Goal: Task Accomplishment & Management: Manage account settings

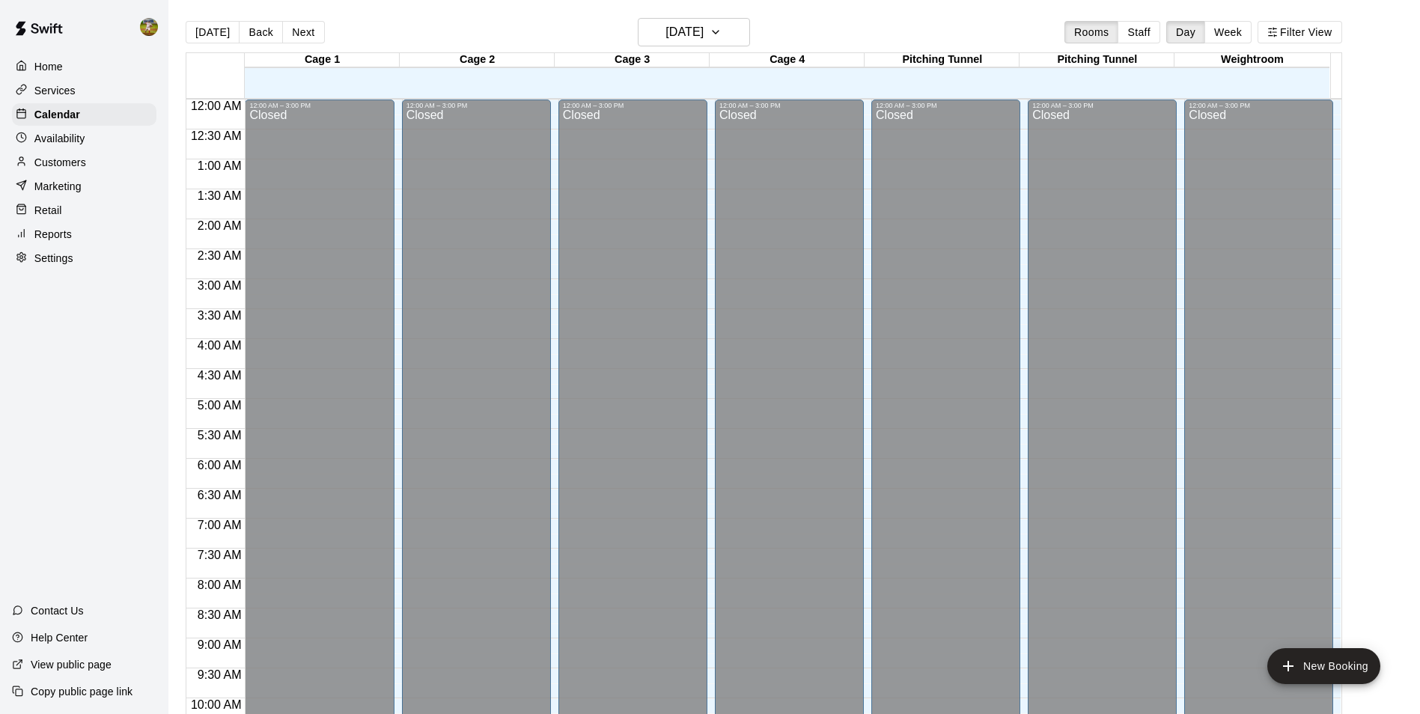
scroll to position [760, 0]
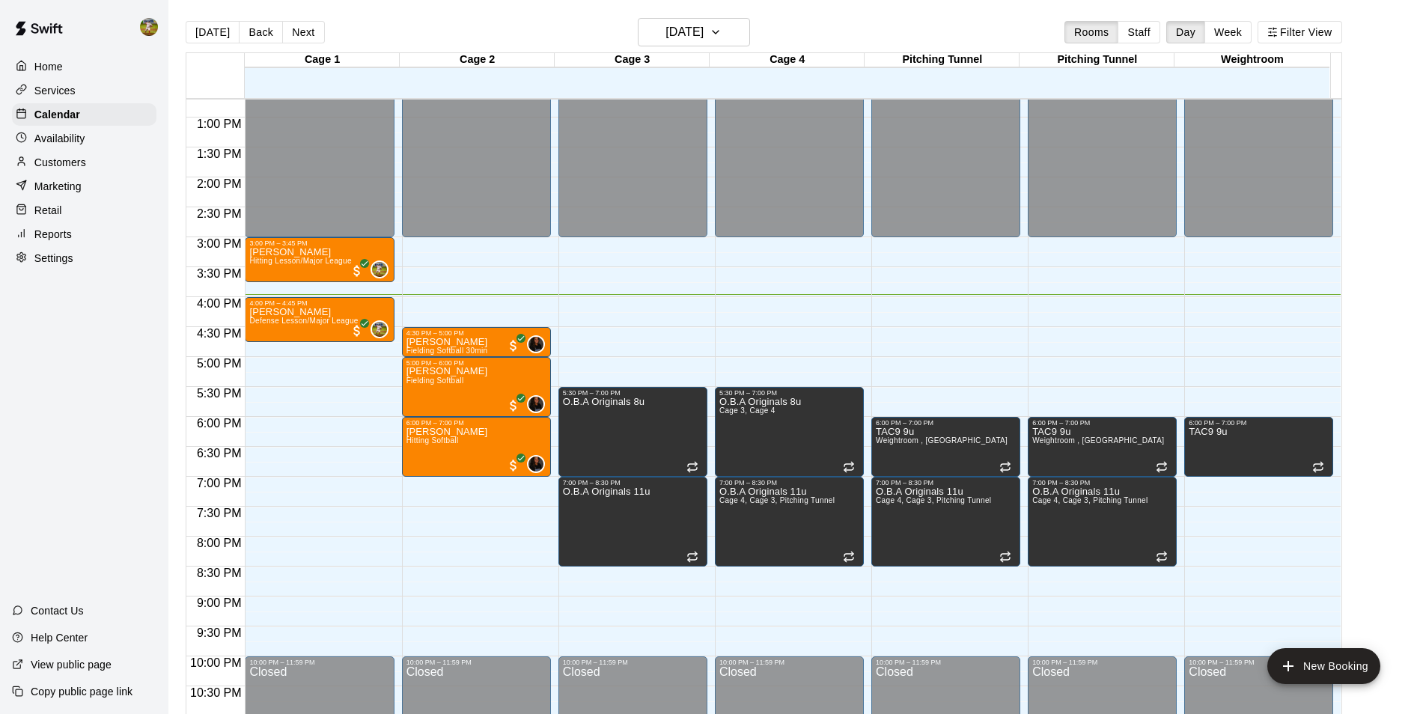
click at [81, 266] on div "Settings" at bounding box center [84, 258] width 144 height 22
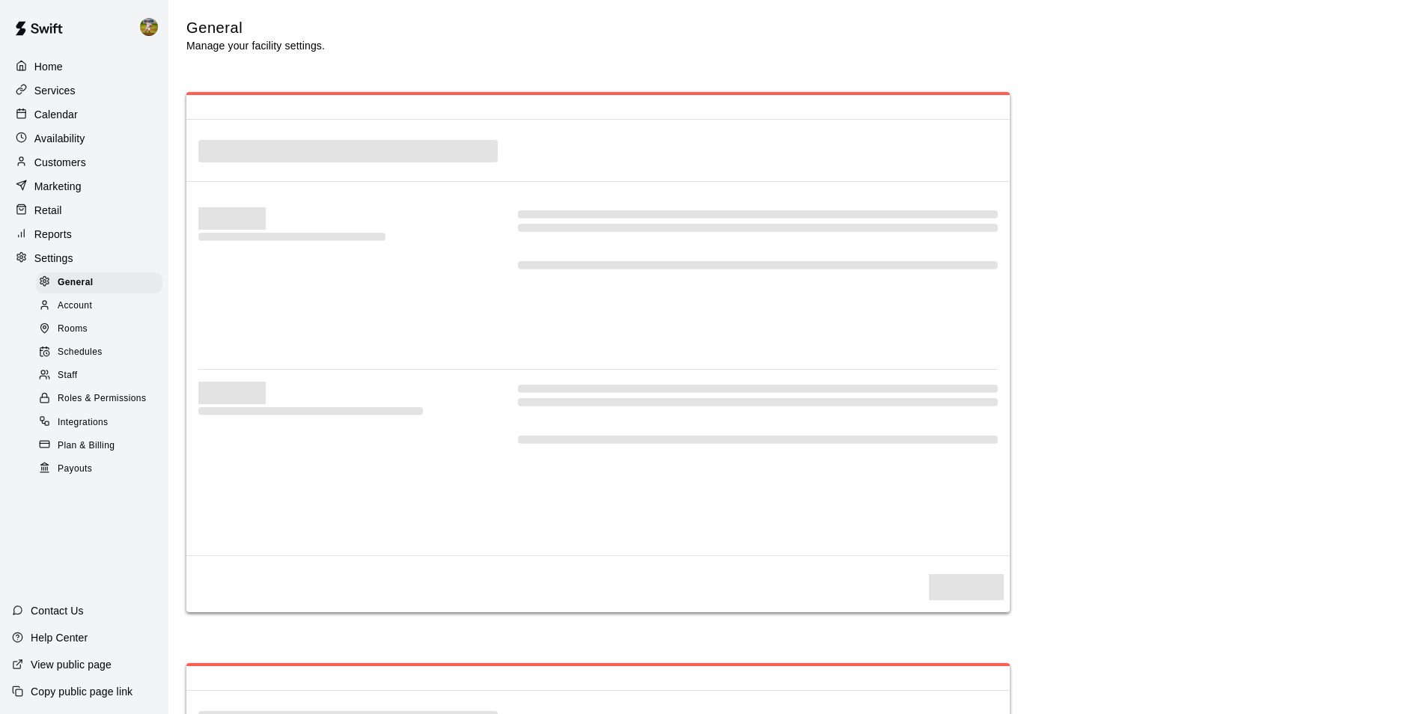
select select "**"
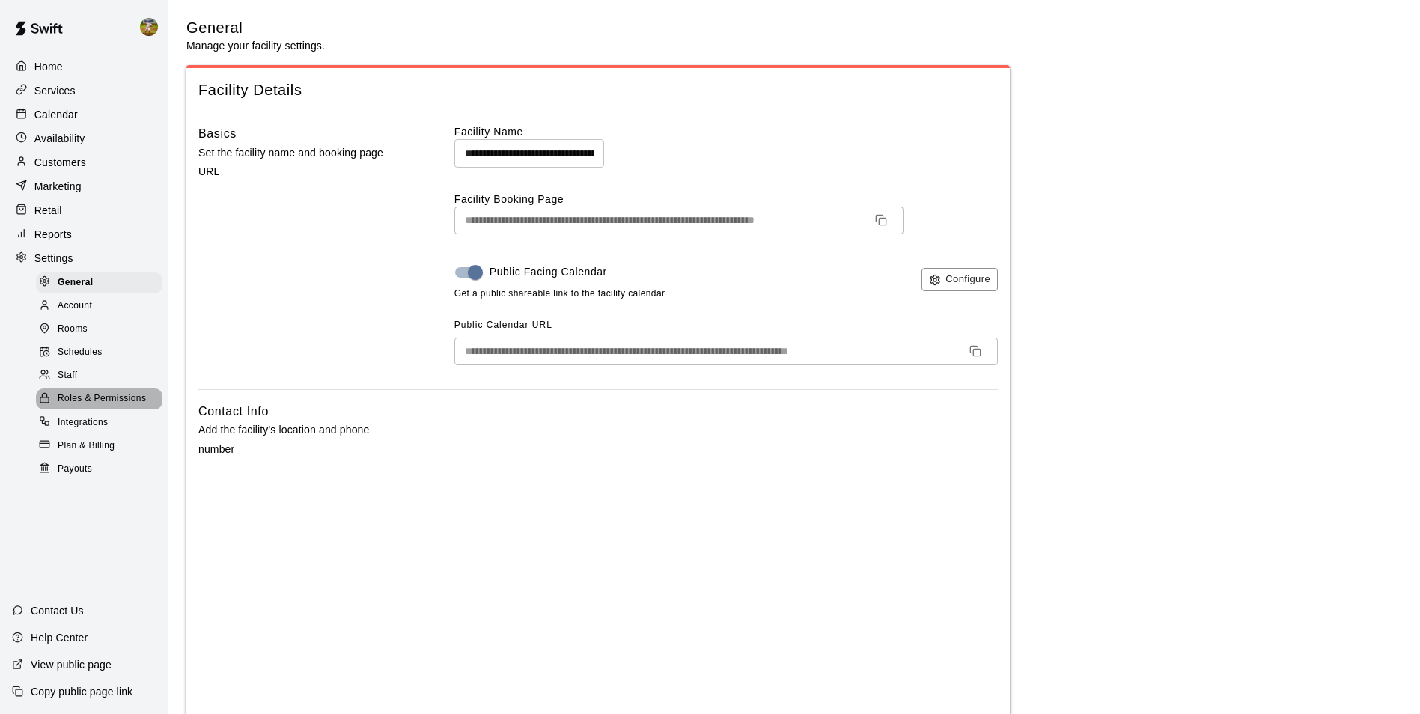
click at [85, 406] on span "Roles & Permissions" at bounding box center [102, 398] width 88 height 15
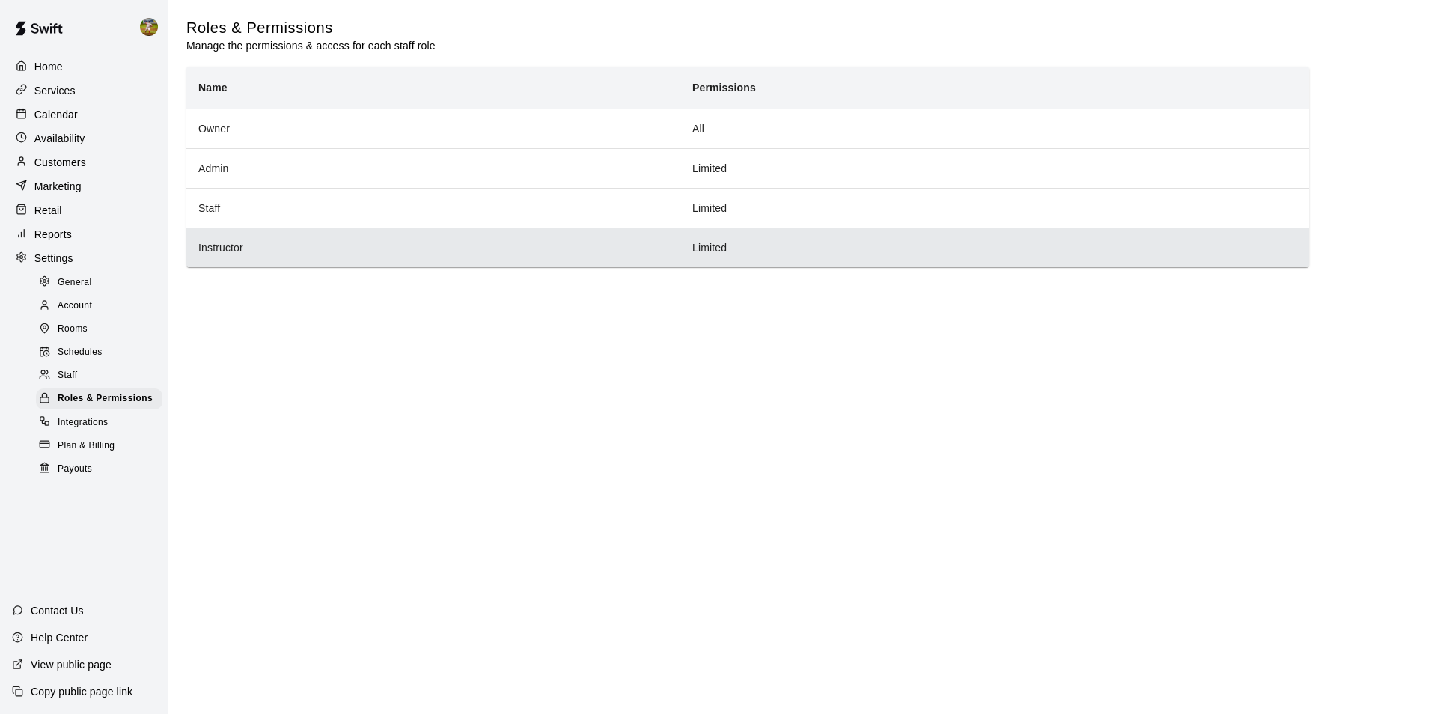
click at [359, 251] on th "Instructor" at bounding box center [433, 248] width 494 height 40
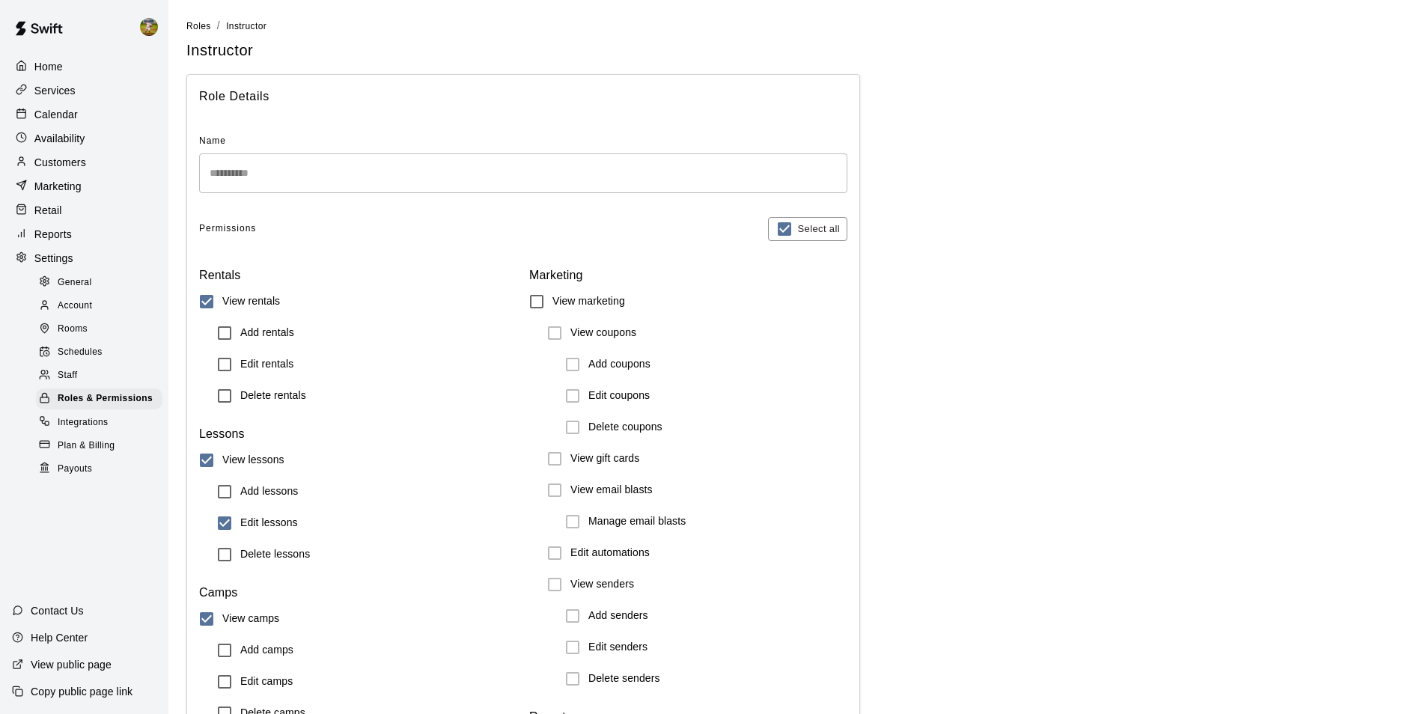
click at [73, 122] on p "Calendar" at bounding box center [55, 114] width 43 height 15
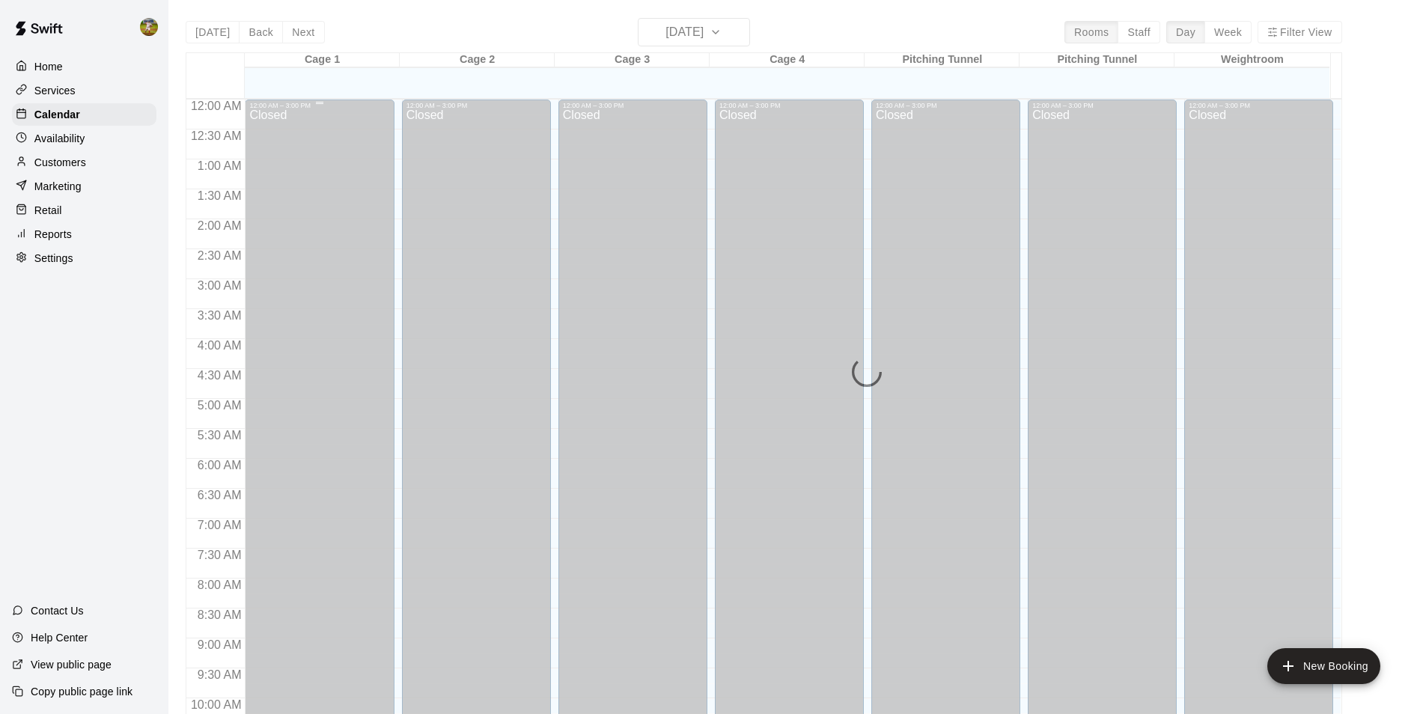
scroll to position [760, 0]
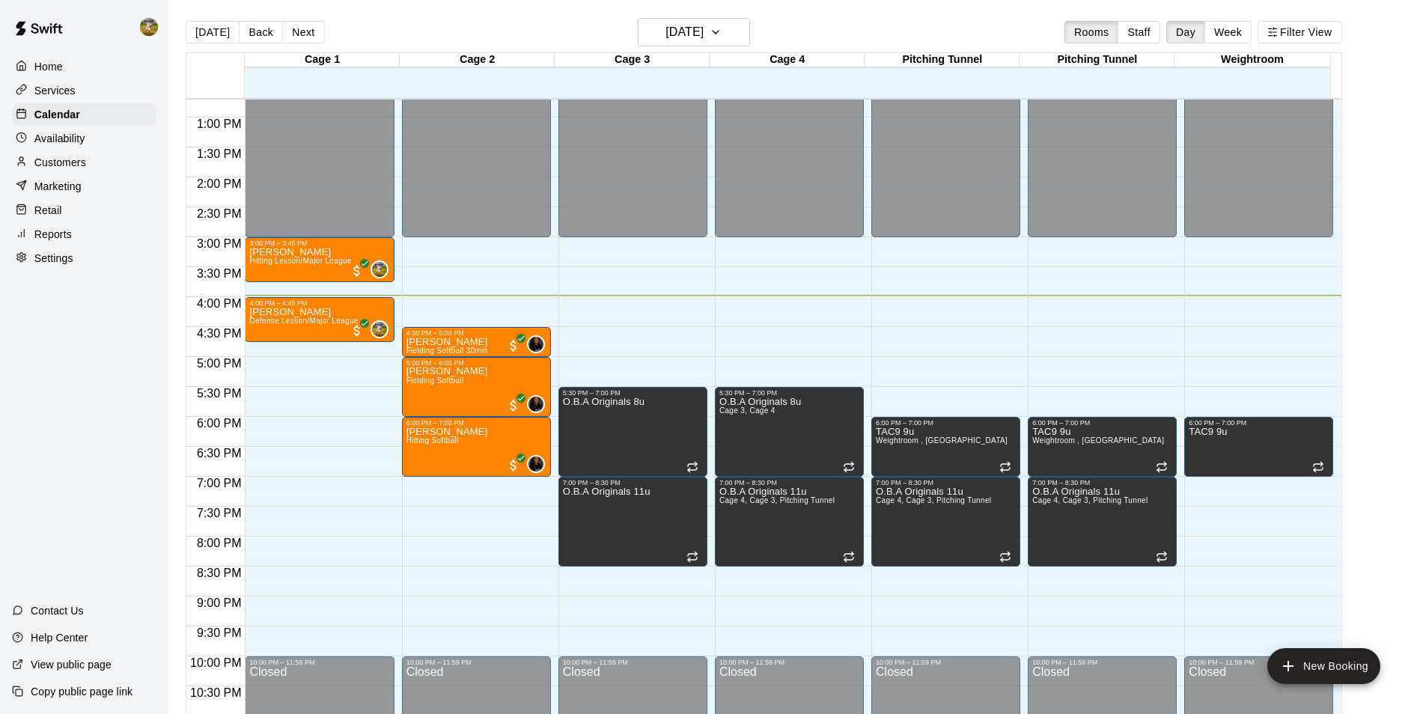
click at [85, 267] on div "Settings" at bounding box center [84, 258] width 144 height 22
select select "**"
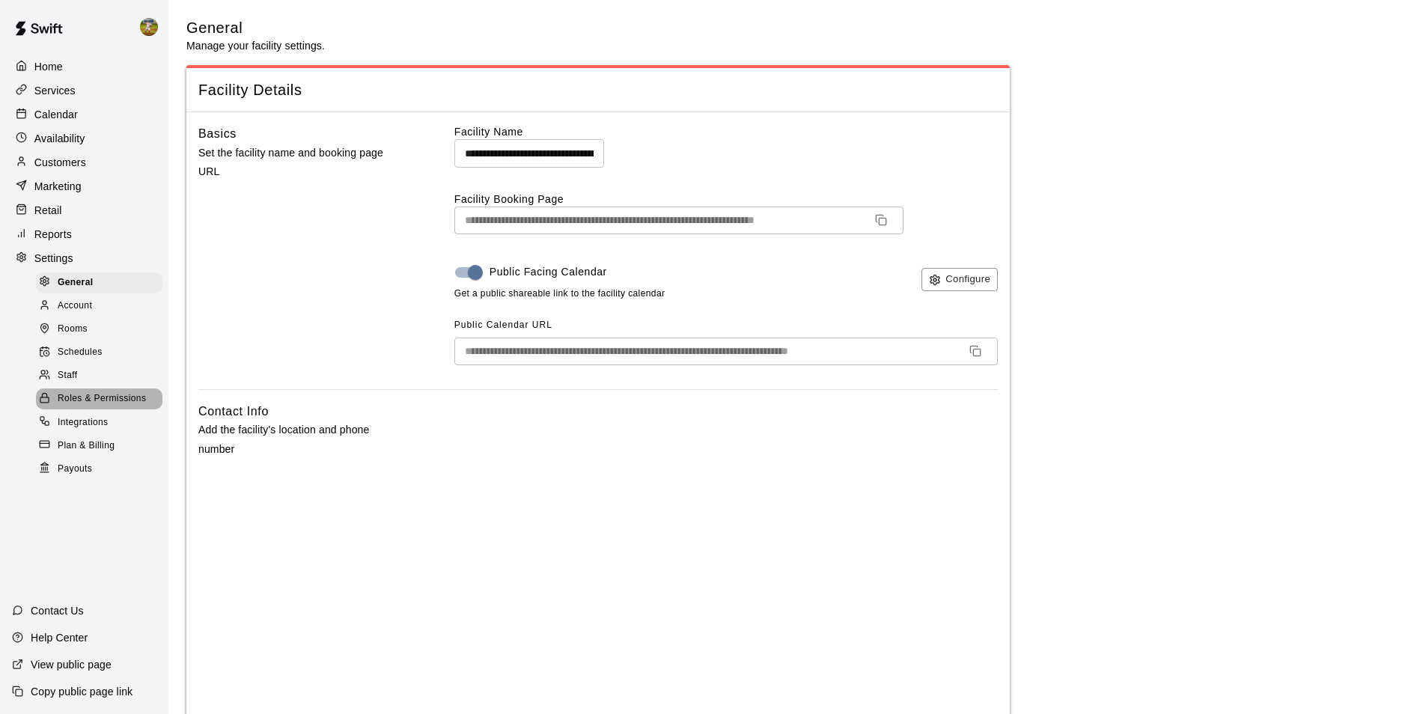
click at [95, 406] on span "Roles & Permissions" at bounding box center [102, 398] width 88 height 15
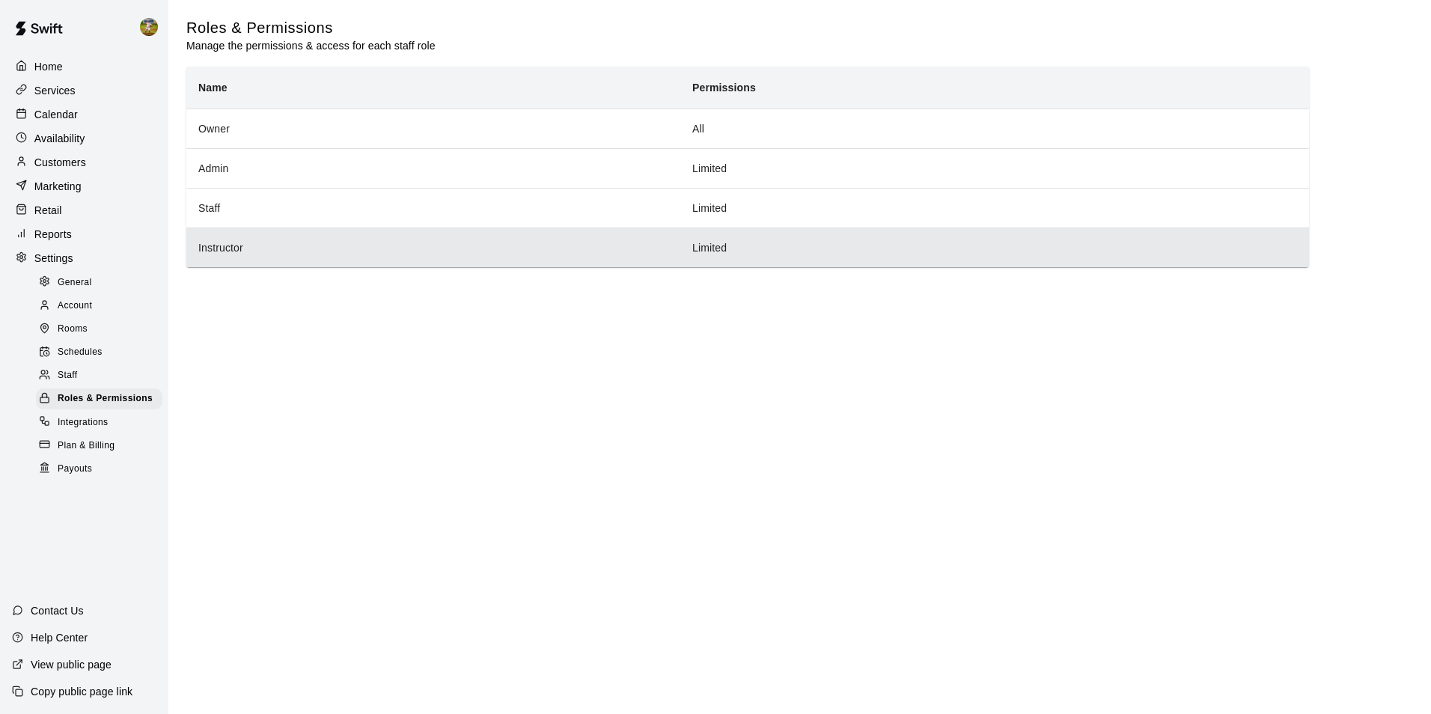
click at [584, 251] on th "Instructor" at bounding box center [433, 248] width 494 height 40
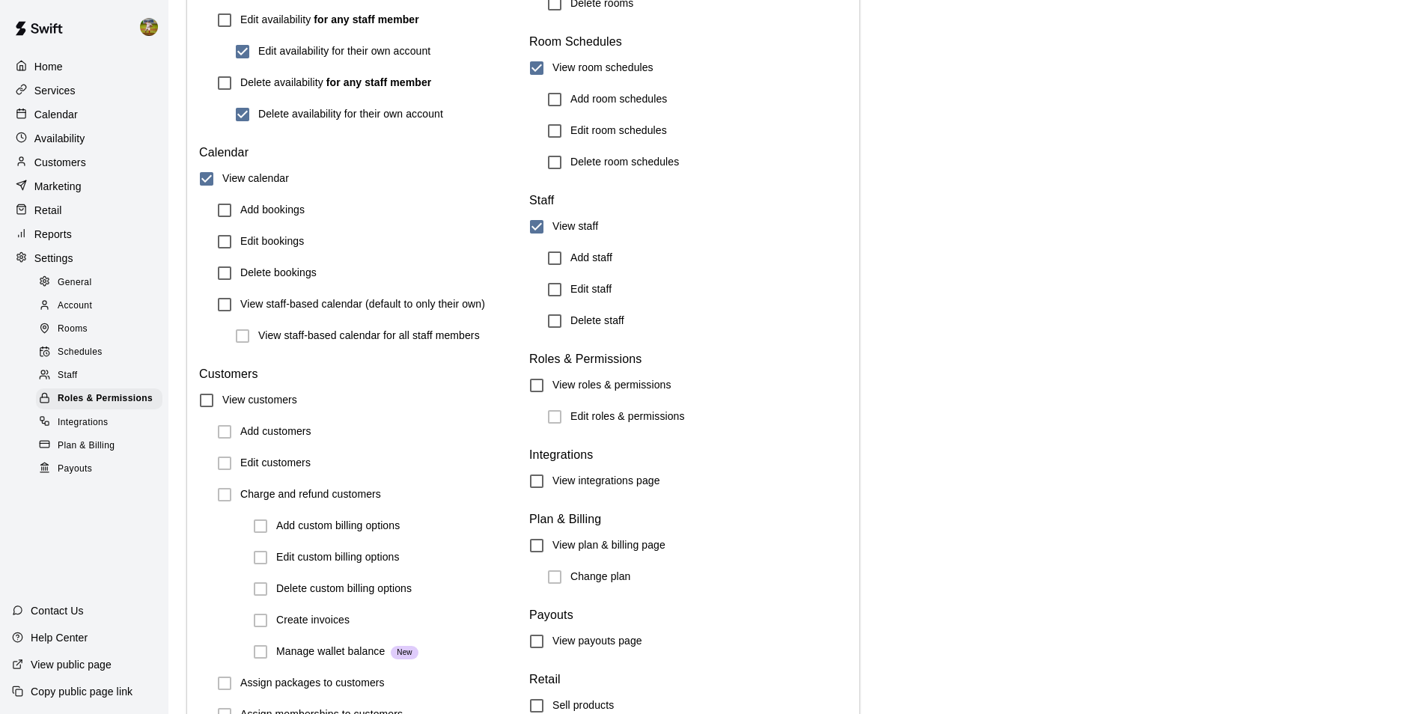
scroll to position [1536, 0]
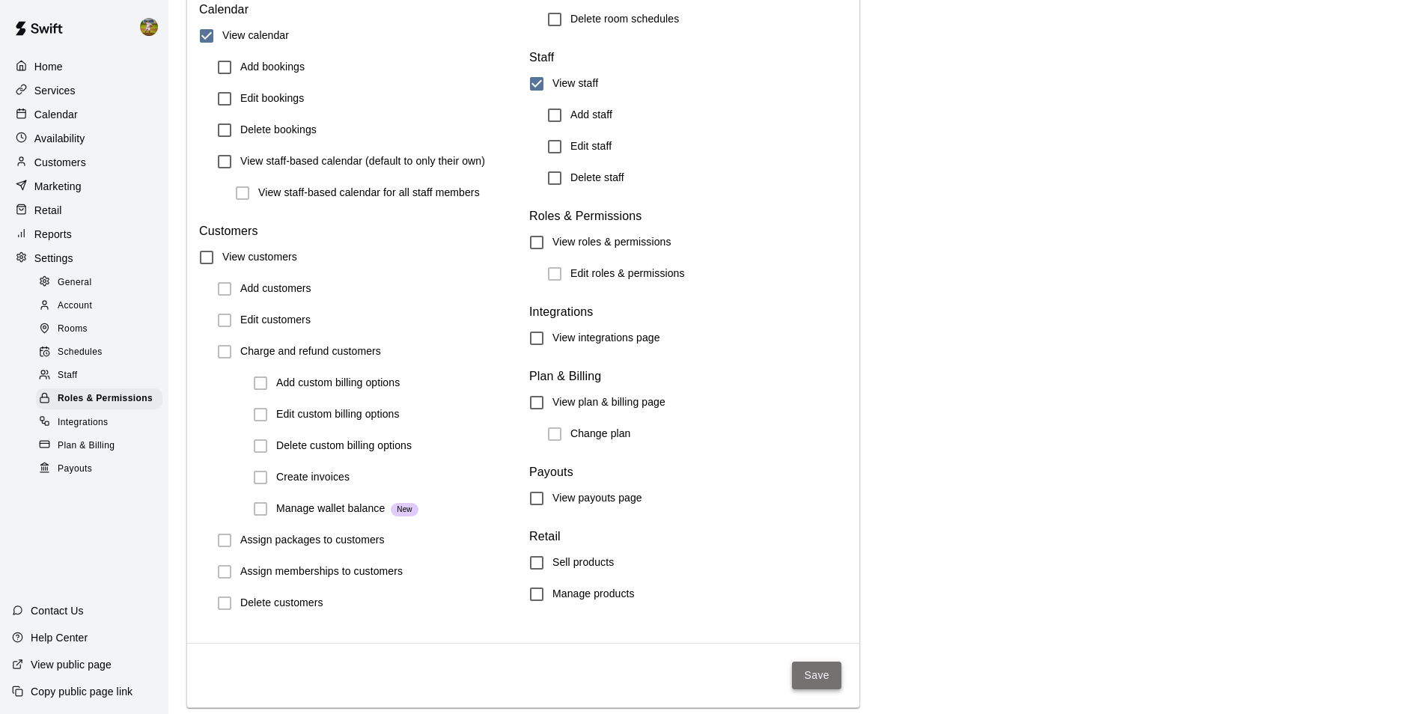
click at [816, 662] on button "Save" at bounding box center [816, 676] width 49 height 28
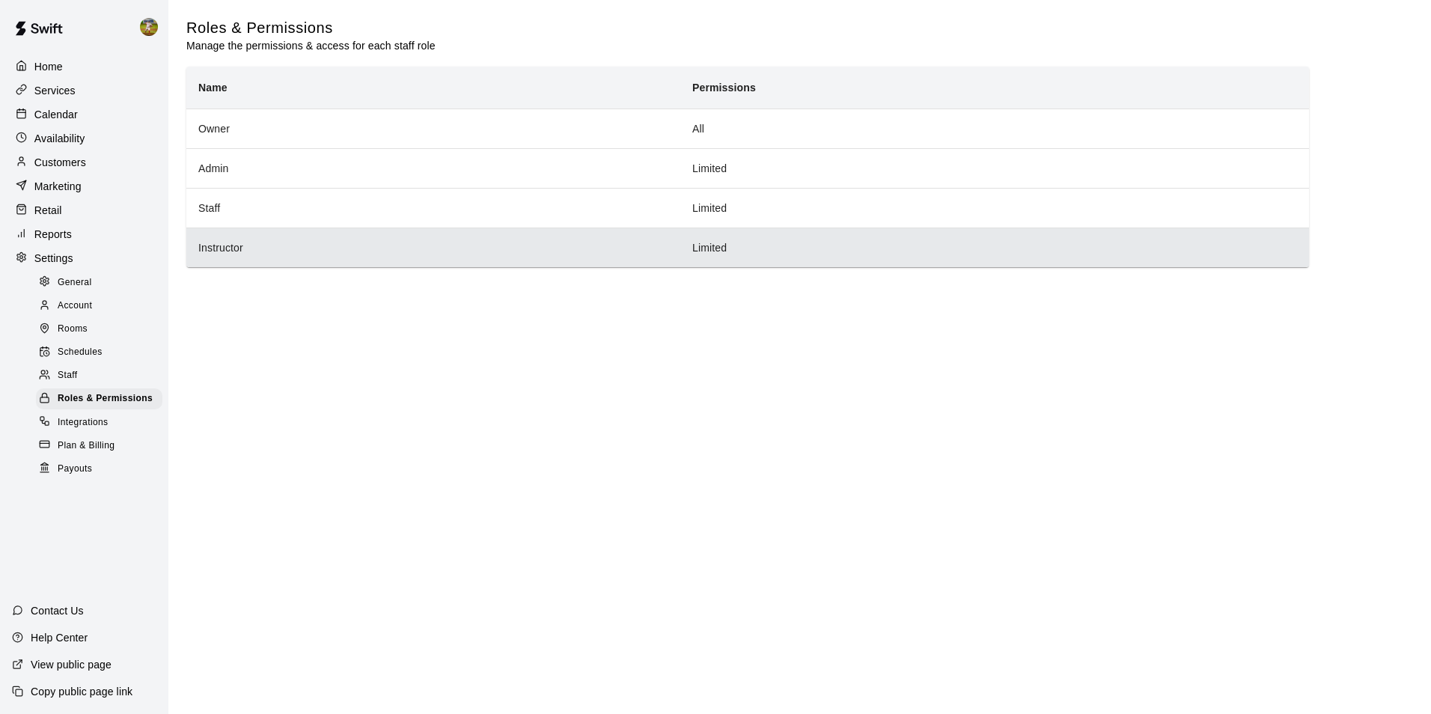
click at [434, 260] on th "Instructor" at bounding box center [433, 248] width 494 height 40
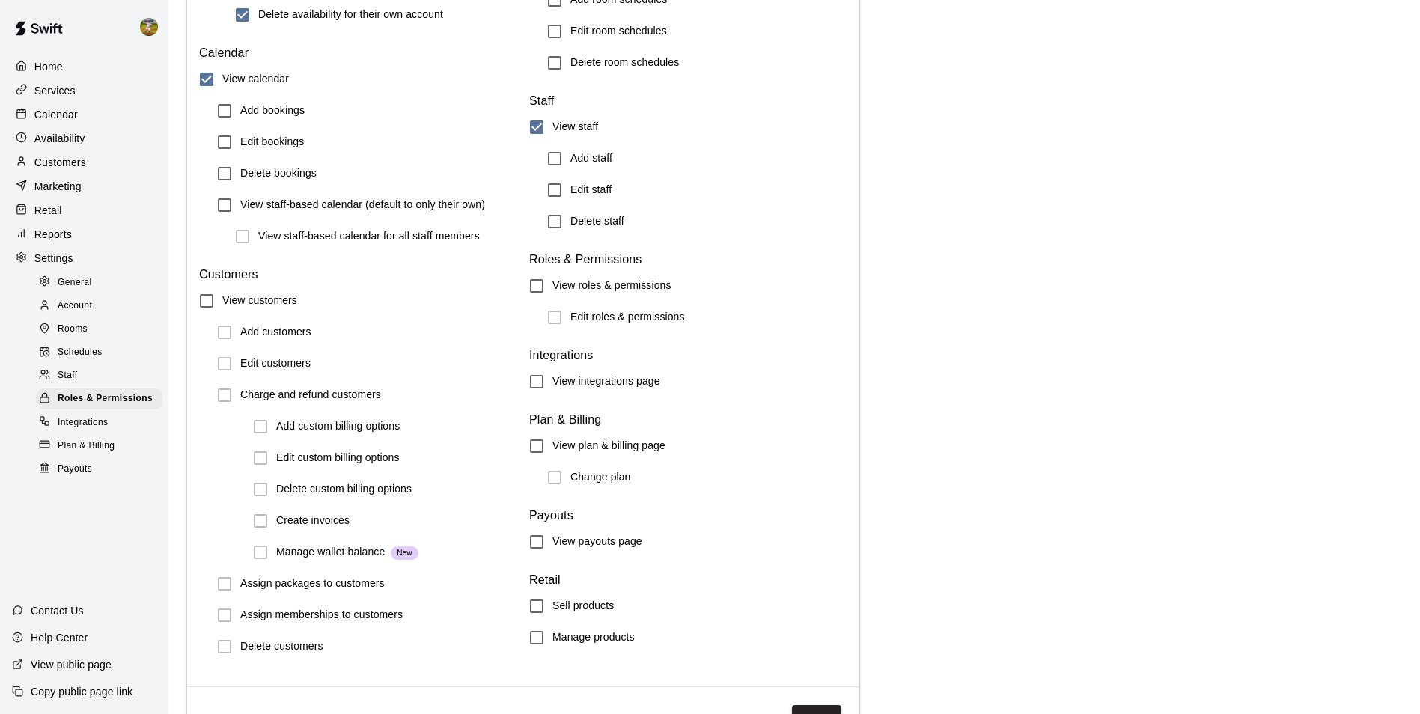
scroll to position [1536, 0]
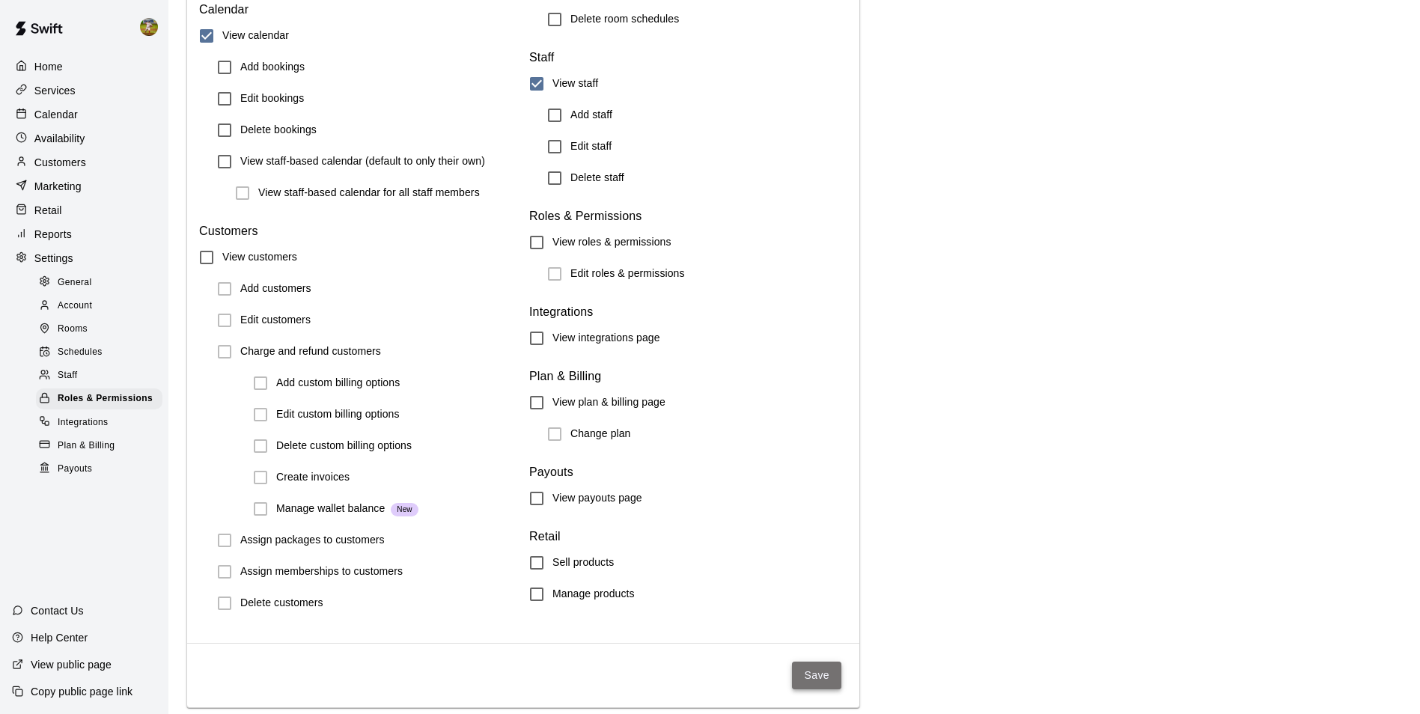
click at [812, 673] on button "Save" at bounding box center [816, 676] width 49 height 28
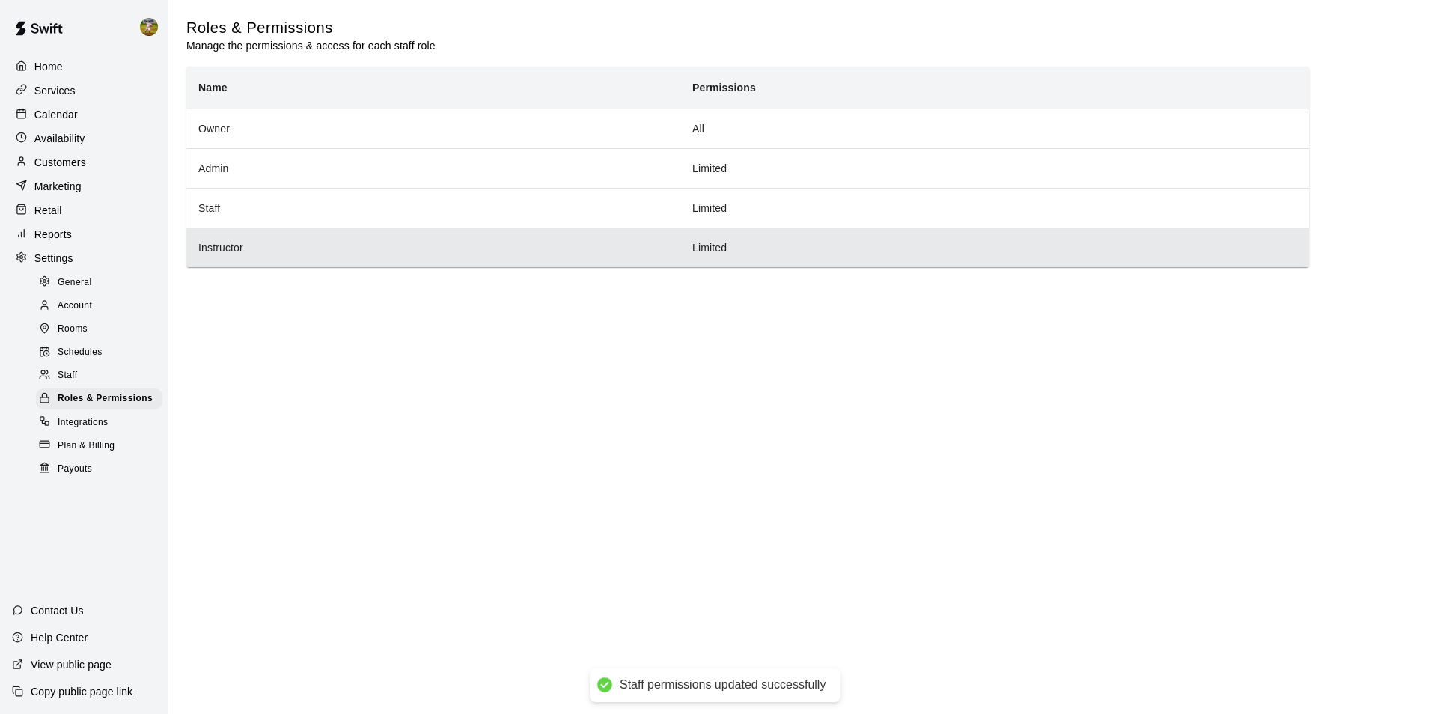
click at [497, 245] on th "Instructor" at bounding box center [433, 248] width 494 height 40
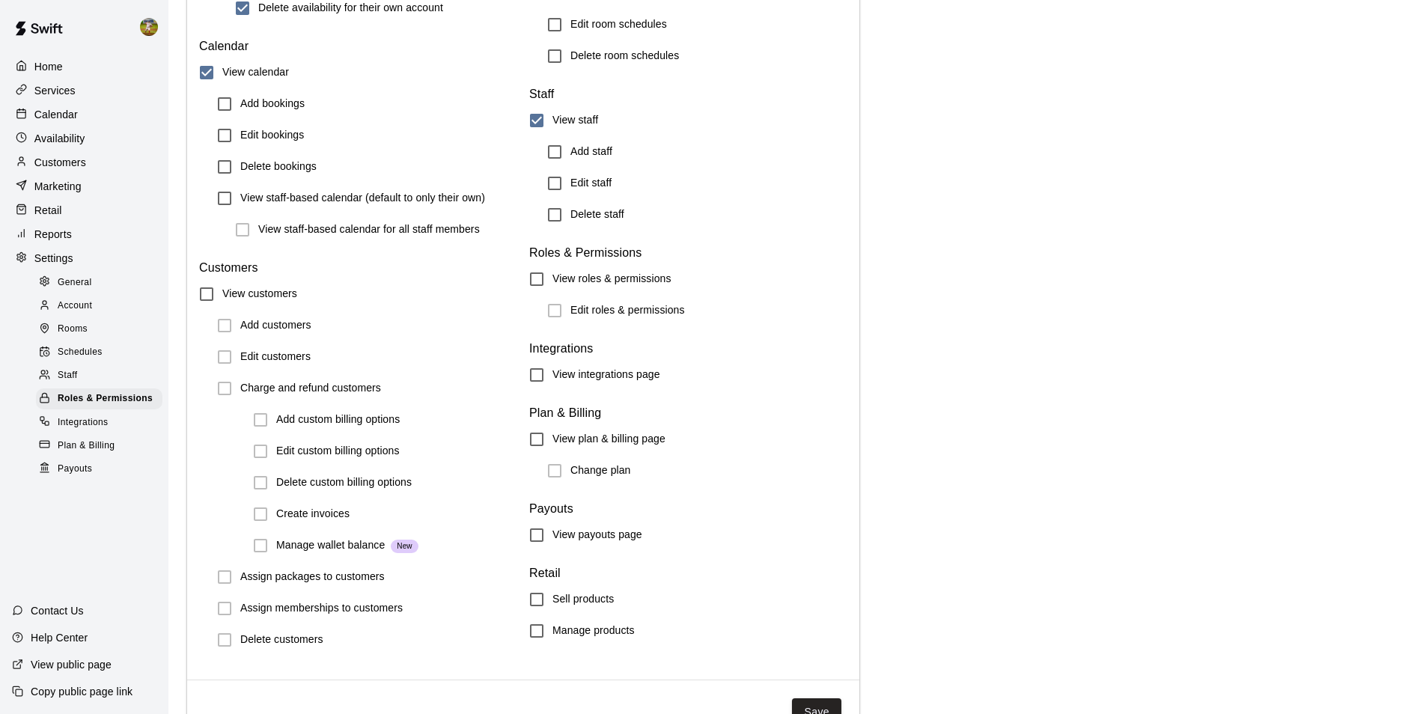
scroll to position [1536, 0]
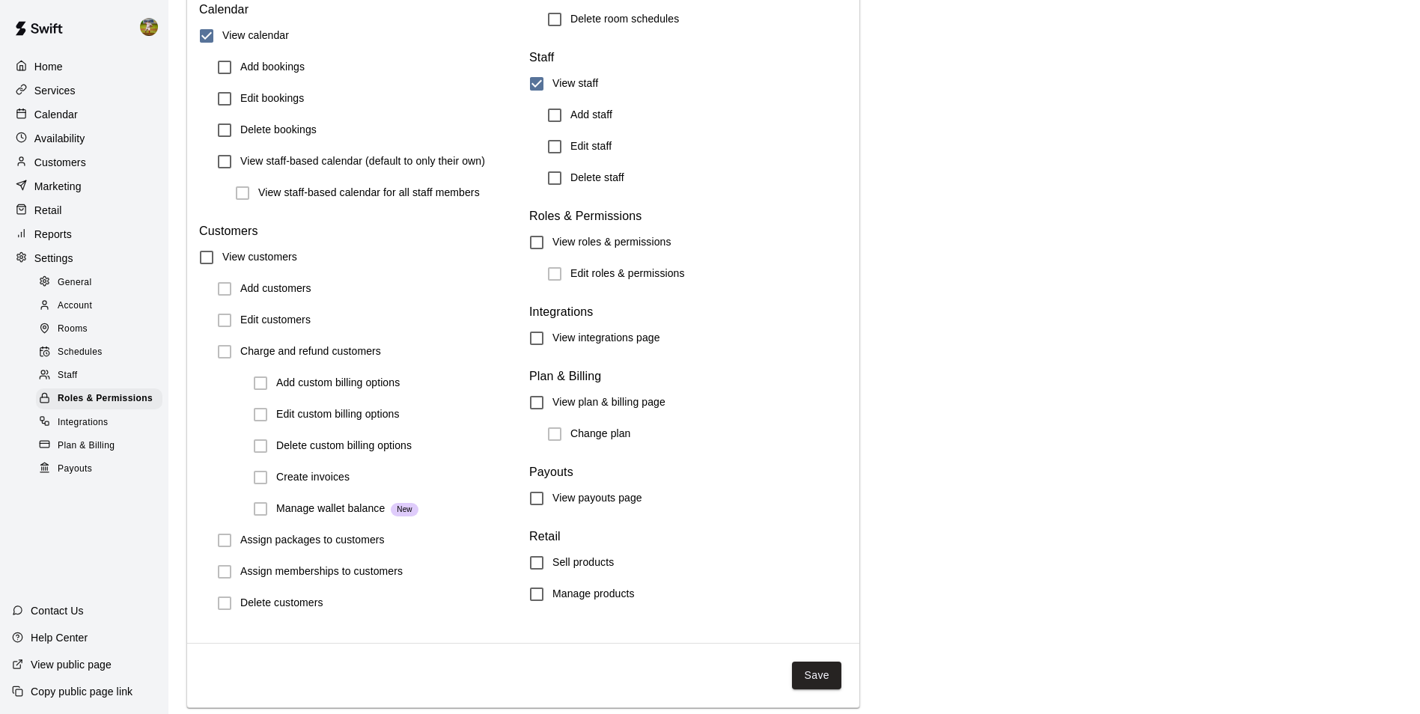
click at [93, 104] on div "Home Services Calendar Availability Customers Marketing Retail Reports Settings…" at bounding box center [84, 267] width 168 height 427
click at [89, 112] on div "Calendar" at bounding box center [84, 114] width 144 height 22
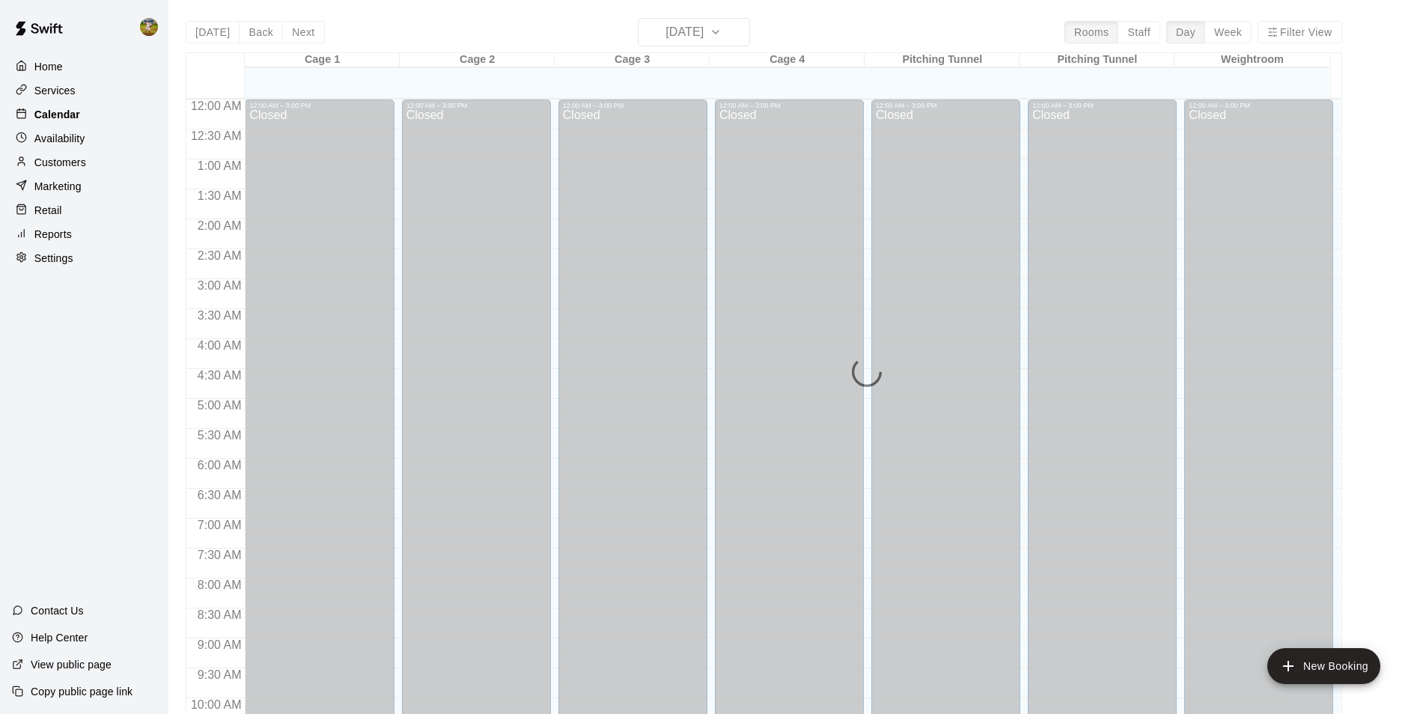
scroll to position [760, 0]
